Goal: Task Accomplishment & Management: Manage account settings

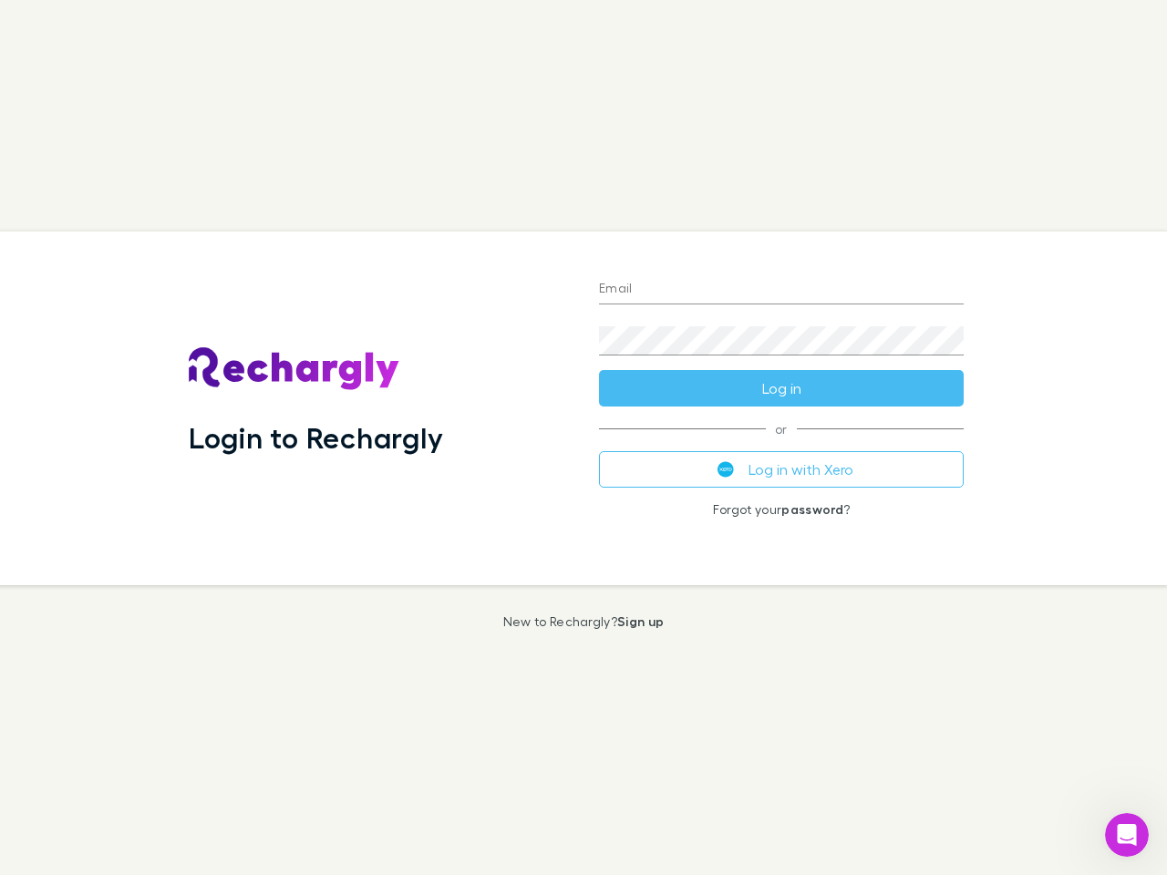
click at [583, 438] on div "Login to Rechargly" at bounding box center [379, 409] width 410 height 354
click at [781, 290] on input "Email" at bounding box center [781, 289] width 365 height 29
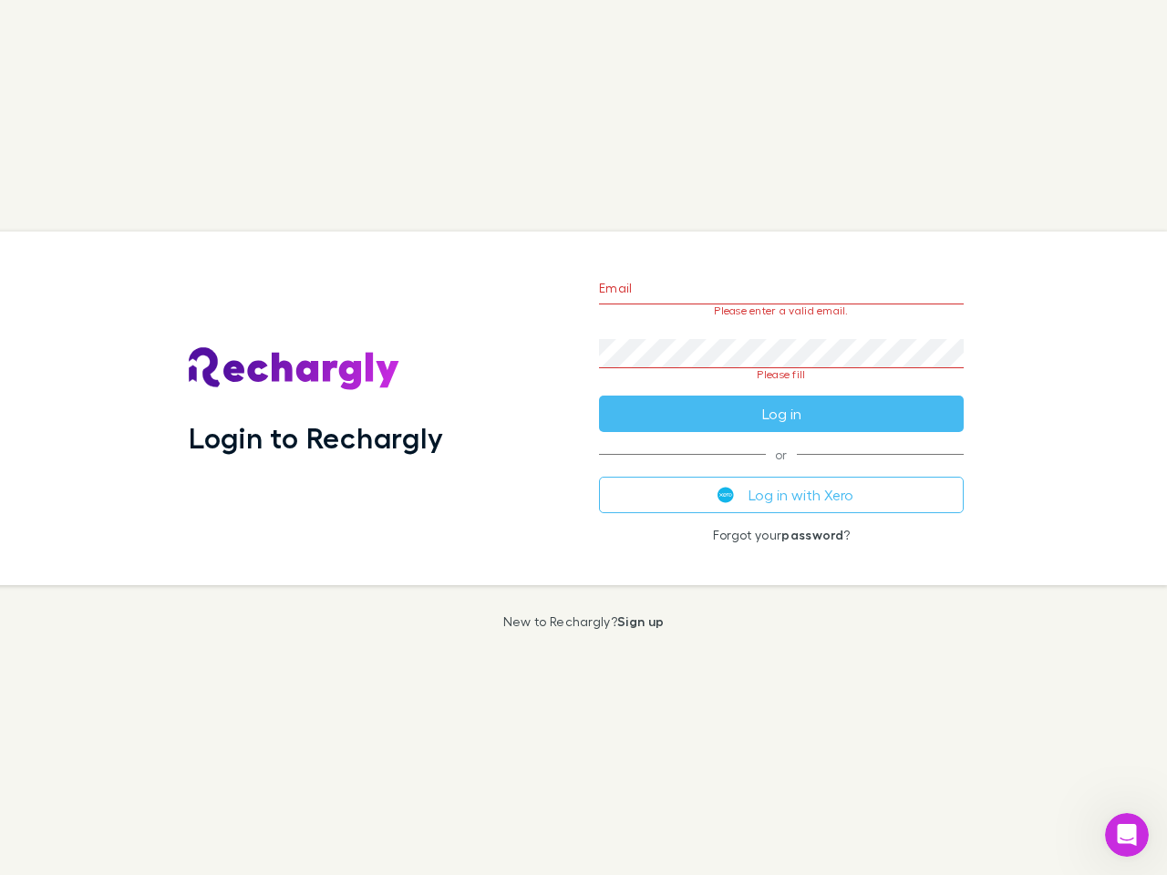
click at [781, 388] on form "Email Please enter a valid email. Password Please fill Log in" at bounding box center [781, 346] width 365 height 171
click at [781, 469] on div "Email Please enter a valid email. Password Please fill Log in or Log in with Xe…" at bounding box center [781, 409] width 394 height 354
click at [1127, 835] on icon "Open Intercom Messenger" at bounding box center [1127, 835] width 30 height 30
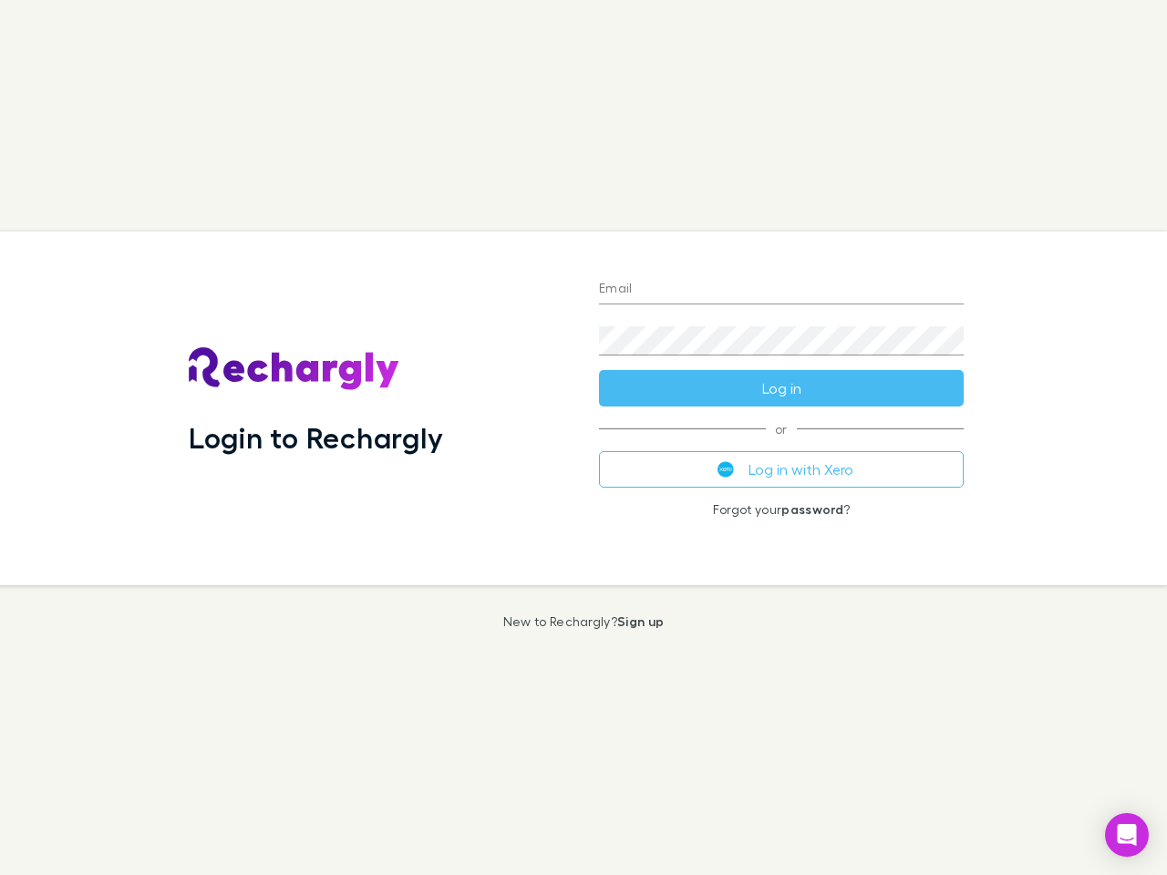
click at [583, 438] on div "Login to Rechargly" at bounding box center [379, 409] width 410 height 354
click at [781, 290] on input "Email" at bounding box center [781, 289] width 365 height 29
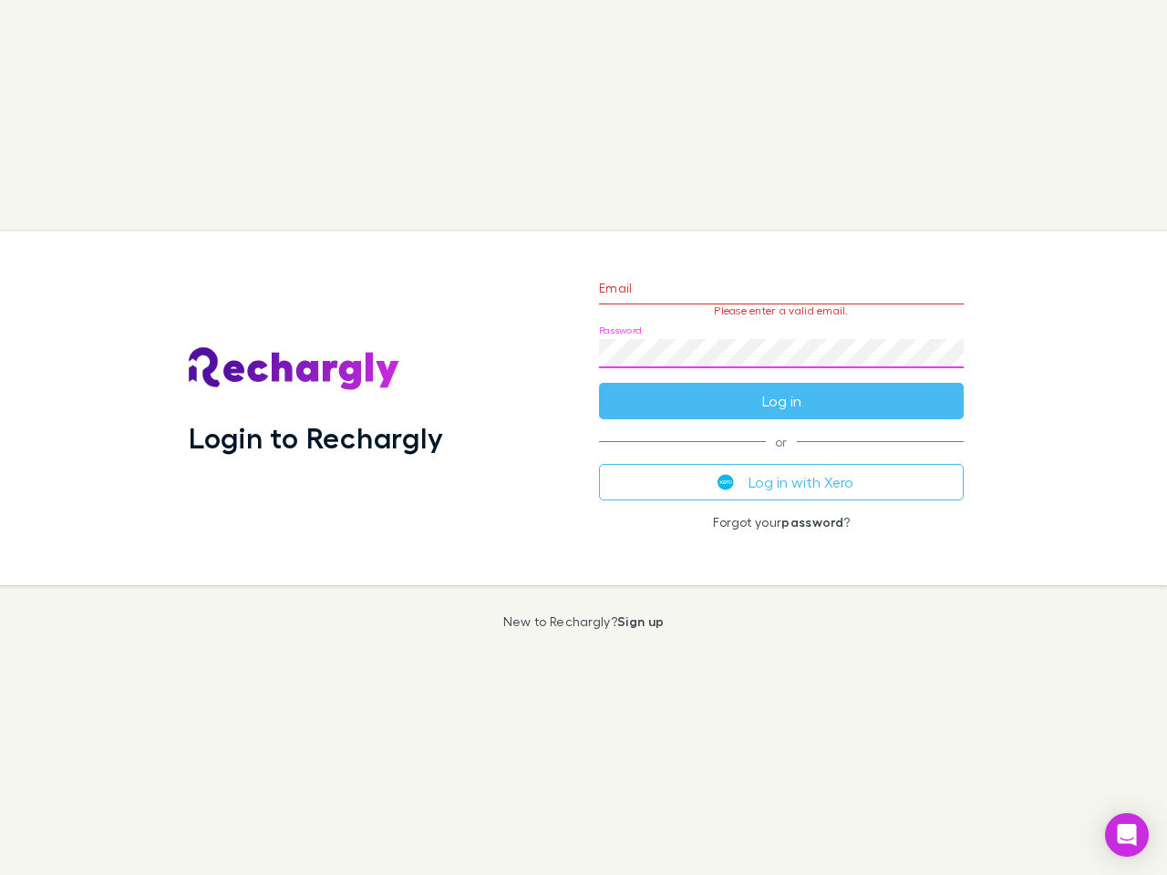
click at [781, 388] on form "Email Please enter a valid email. Password Log in" at bounding box center [781, 340] width 365 height 159
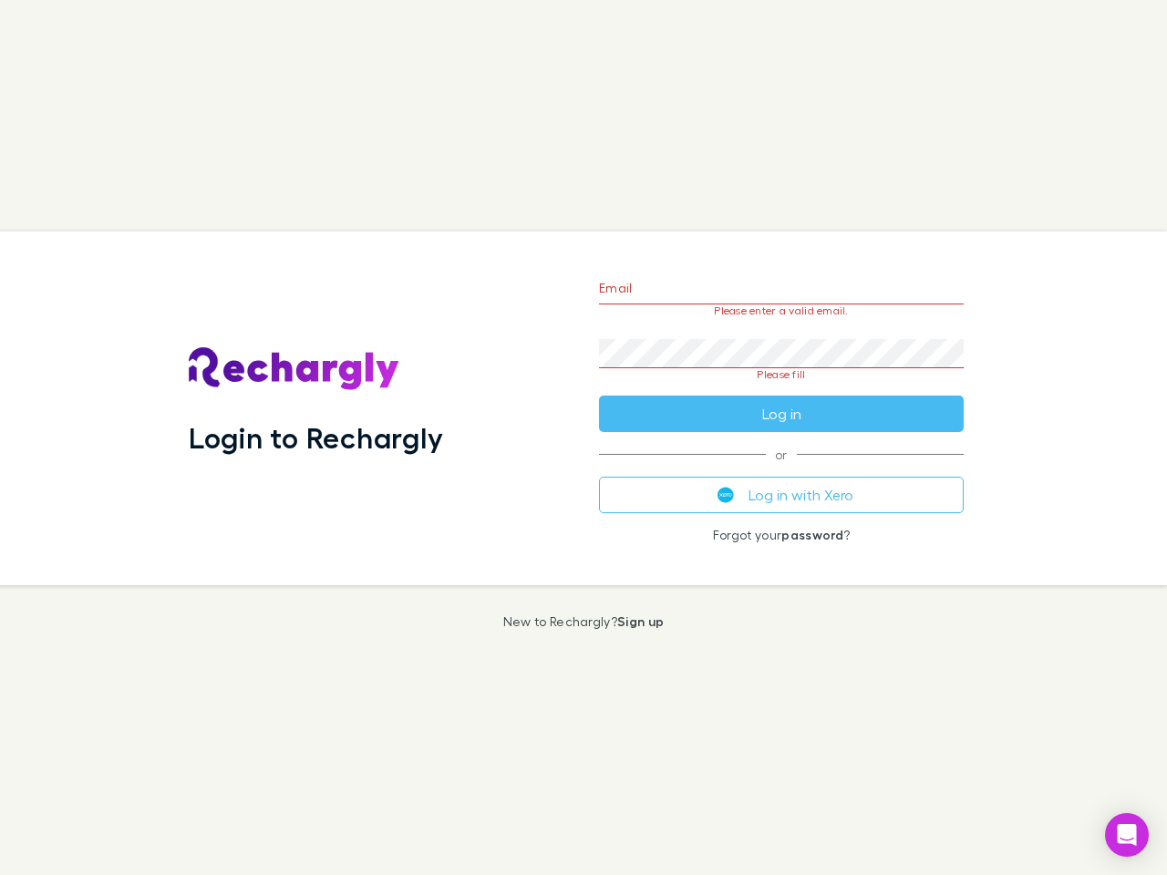
click at [781, 469] on div "Email Please enter a valid email. Password Please fill Log in or Log in with Xe…" at bounding box center [781, 409] width 394 height 354
click at [1127, 835] on icon "Open Intercom Messenger" at bounding box center [1127, 835] width 19 height 22
